Goal: Transaction & Acquisition: Purchase product/service

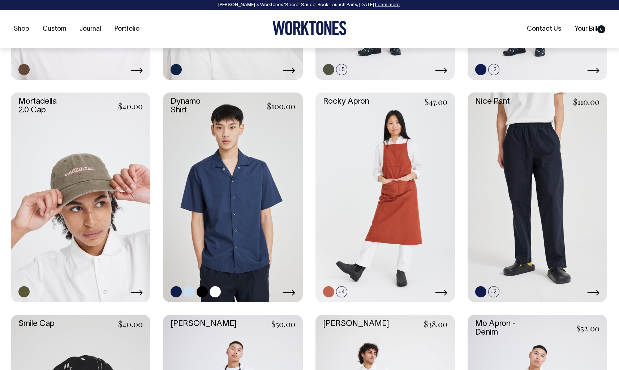
scroll to position [711, 0]
click at [236, 210] on link at bounding box center [232, 196] width 139 height 209
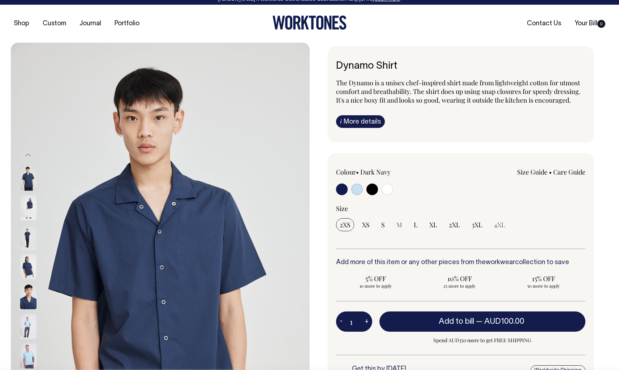
click at [370, 190] on input "radio" at bounding box center [372, 190] width 12 height 12
radio input "true"
select select "Black"
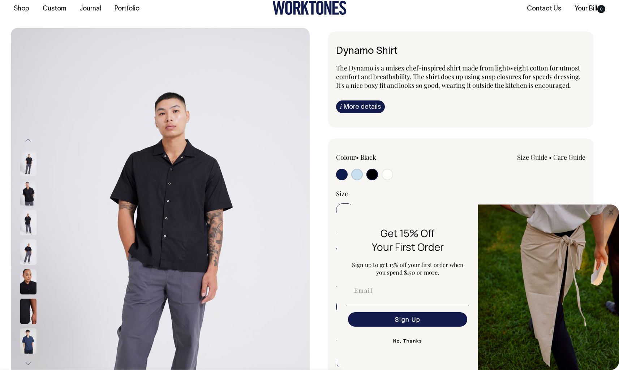
scroll to position [20, 0]
